Goal: Use online tool/utility: Utilize a website feature to perform a specific function

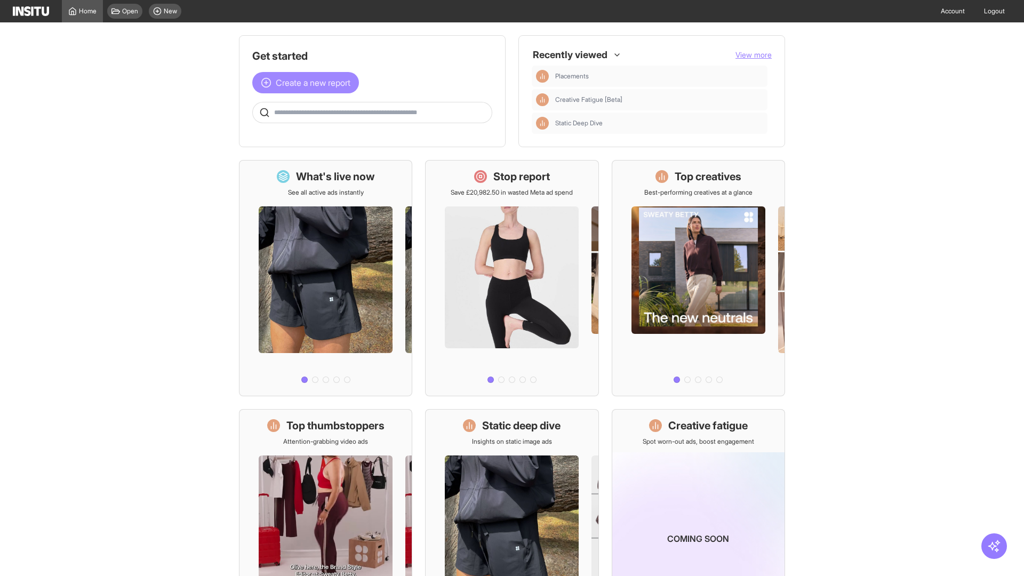
click at [308, 83] on span "Create a new report" at bounding box center [313, 82] width 75 height 13
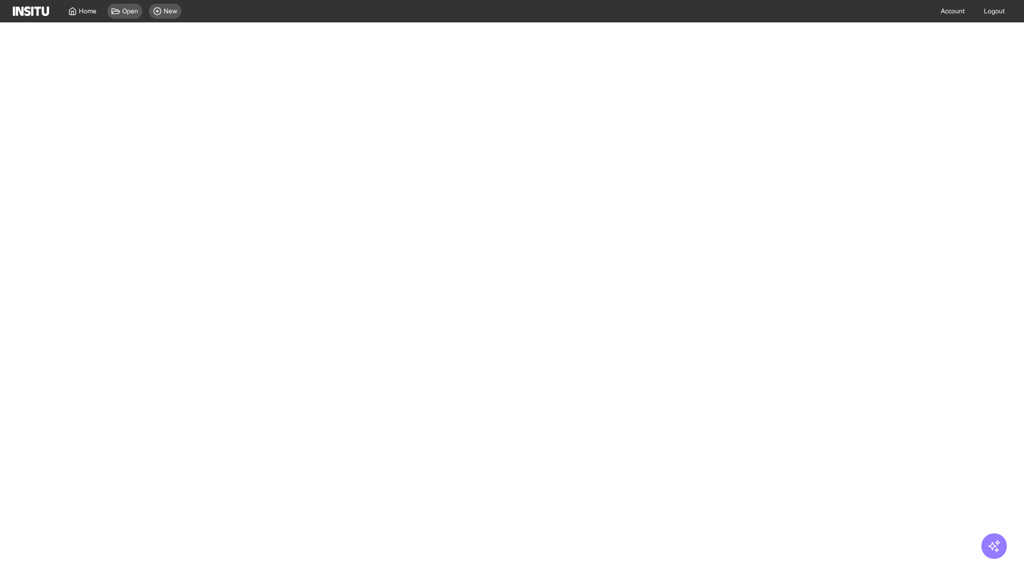
select select "**"
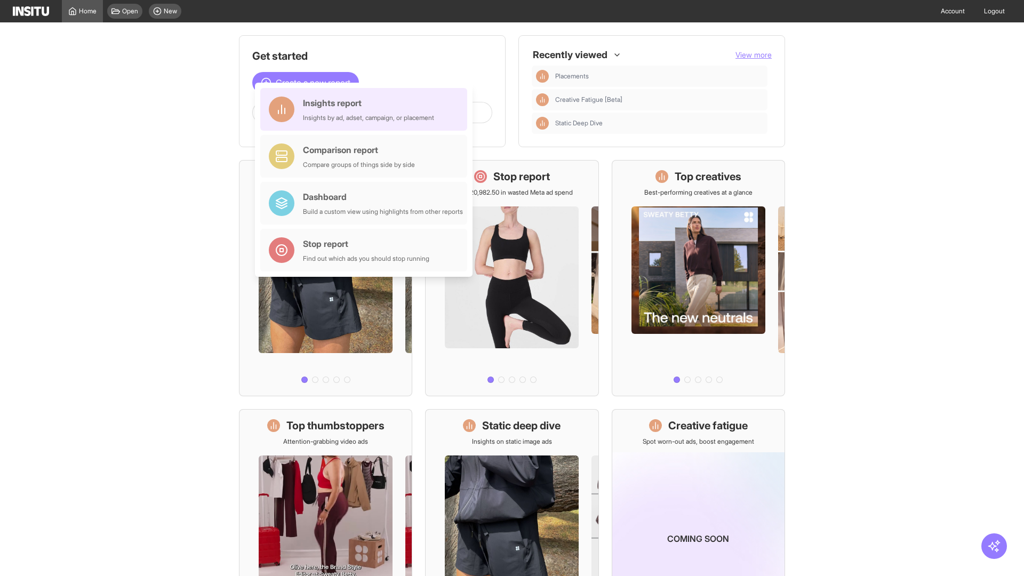
click at [366, 109] on div "Insights report Insights by ad, adset, campaign, or placement" at bounding box center [368, 109] width 131 height 26
